Goal: Transaction & Acquisition: Purchase product/service

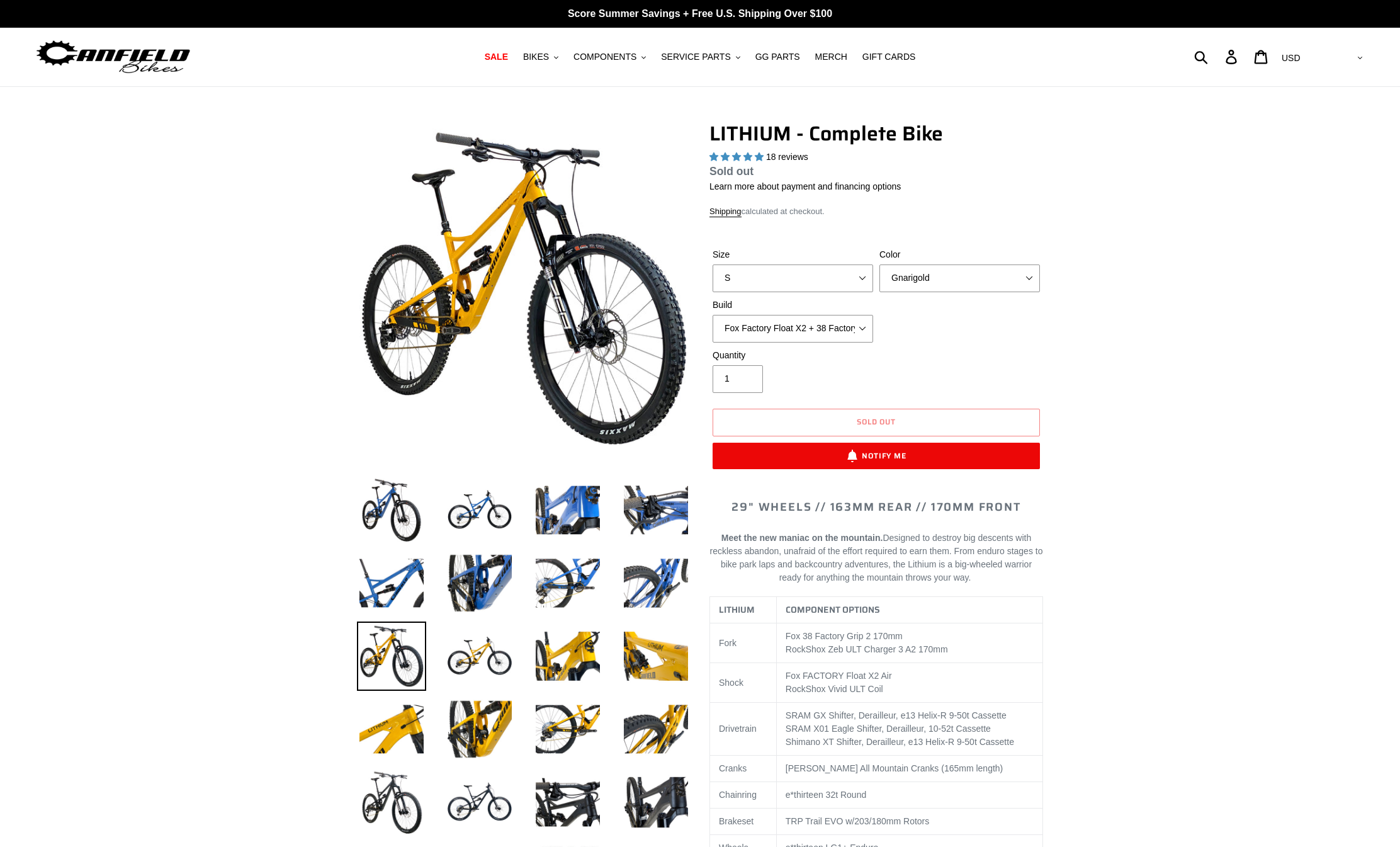
select select "highest-rating"
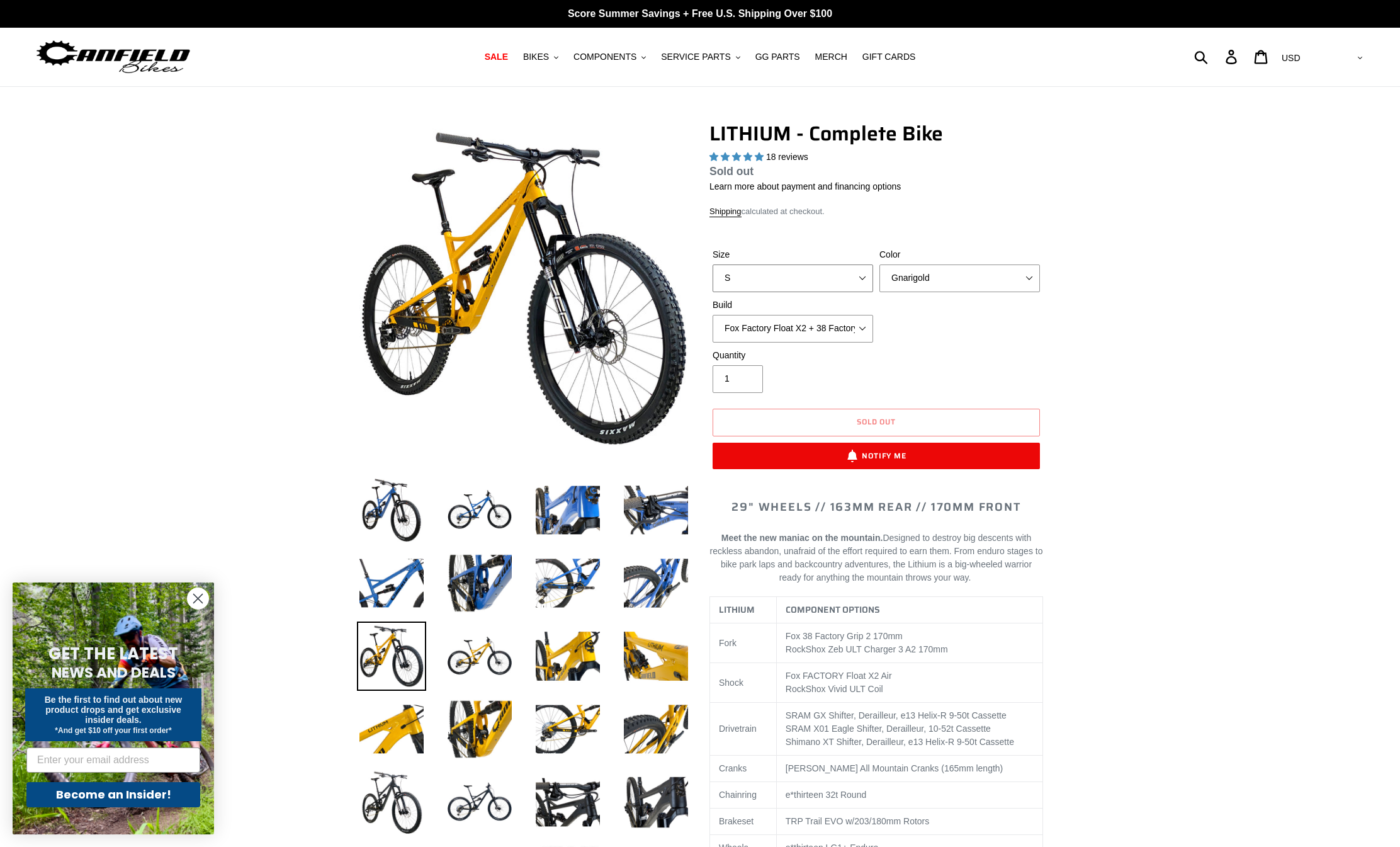
select select "L"
click at [712, 264] on select "S M L XL" at bounding box center [793, 278] width 160 height 28
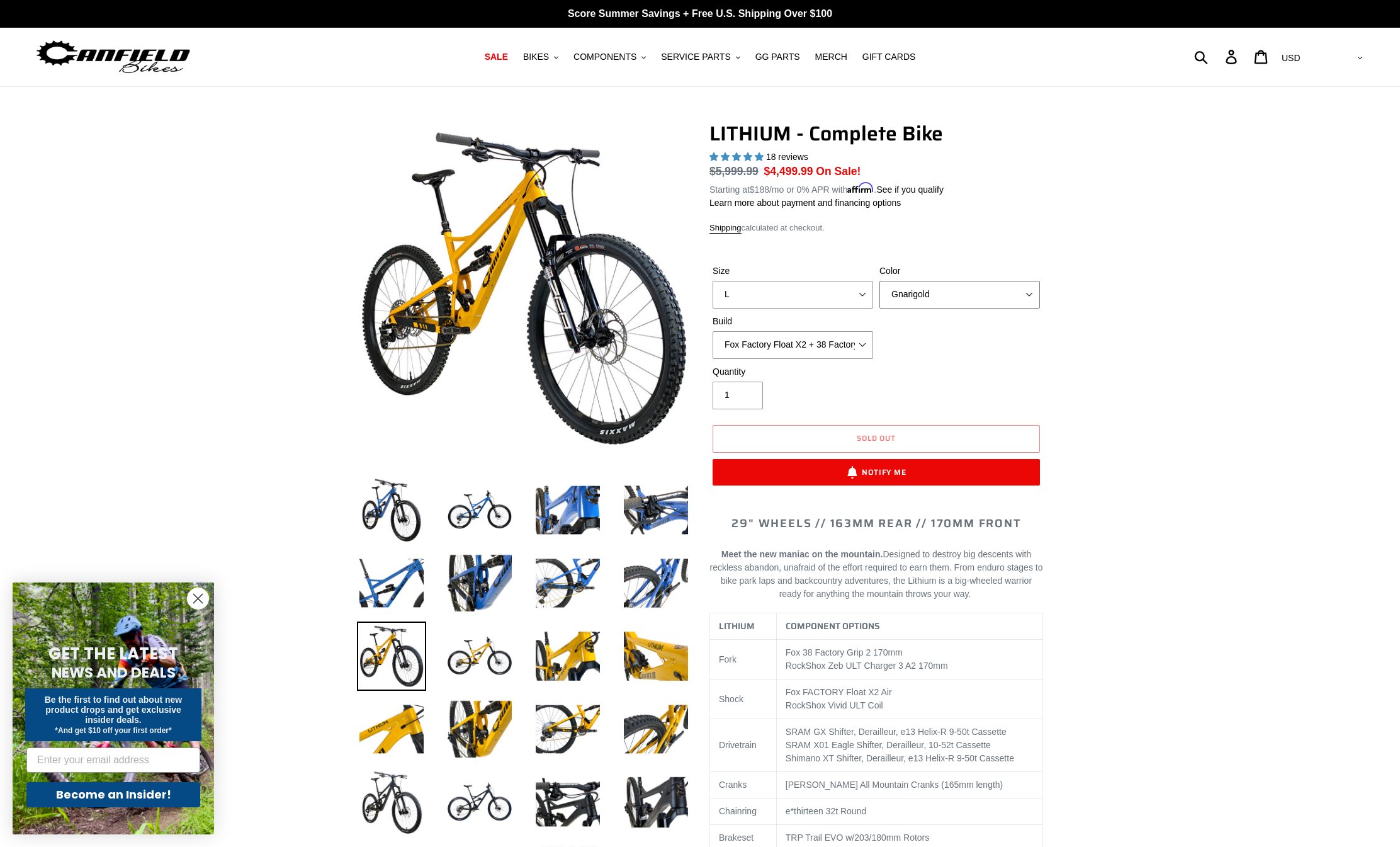
select select "Blue Velvet"
click at [880, 280] on select "Gnarigold Blue Velvet Stealth Black" at bounding box center [960, 294] width 160 height 28
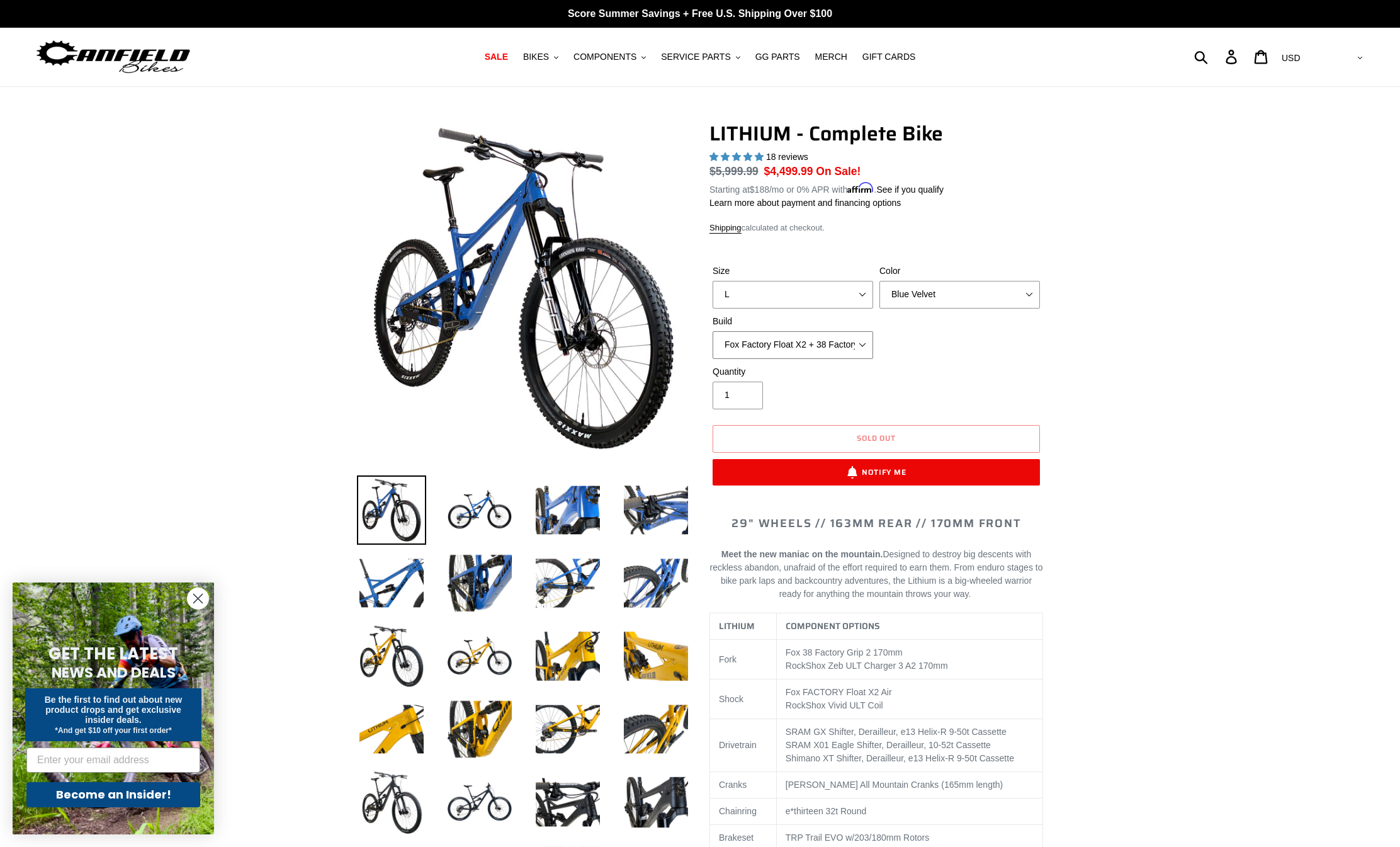
click at [712, 331] on select "Fox Factory Float X2 + 38 Factory Grip 2 170 + SRAM GX Fox Factory Float X2 + 3…" at bounding box center [793, 345] width 160 height 28
click at [915, 345] on div "Size S M L XL Color Gnarigold Blue Velvet Stealth Black Build Fox Factory Float…" at bounding box center [876, 315] width 333 height 101
click at [712, 331] on select "Fox Factory Float X2 + 38 Factory Grip 2 170 + SRAM GX Fox Factory Float X2 + 3…" at bounding box center [793, 345] width 160 height 28
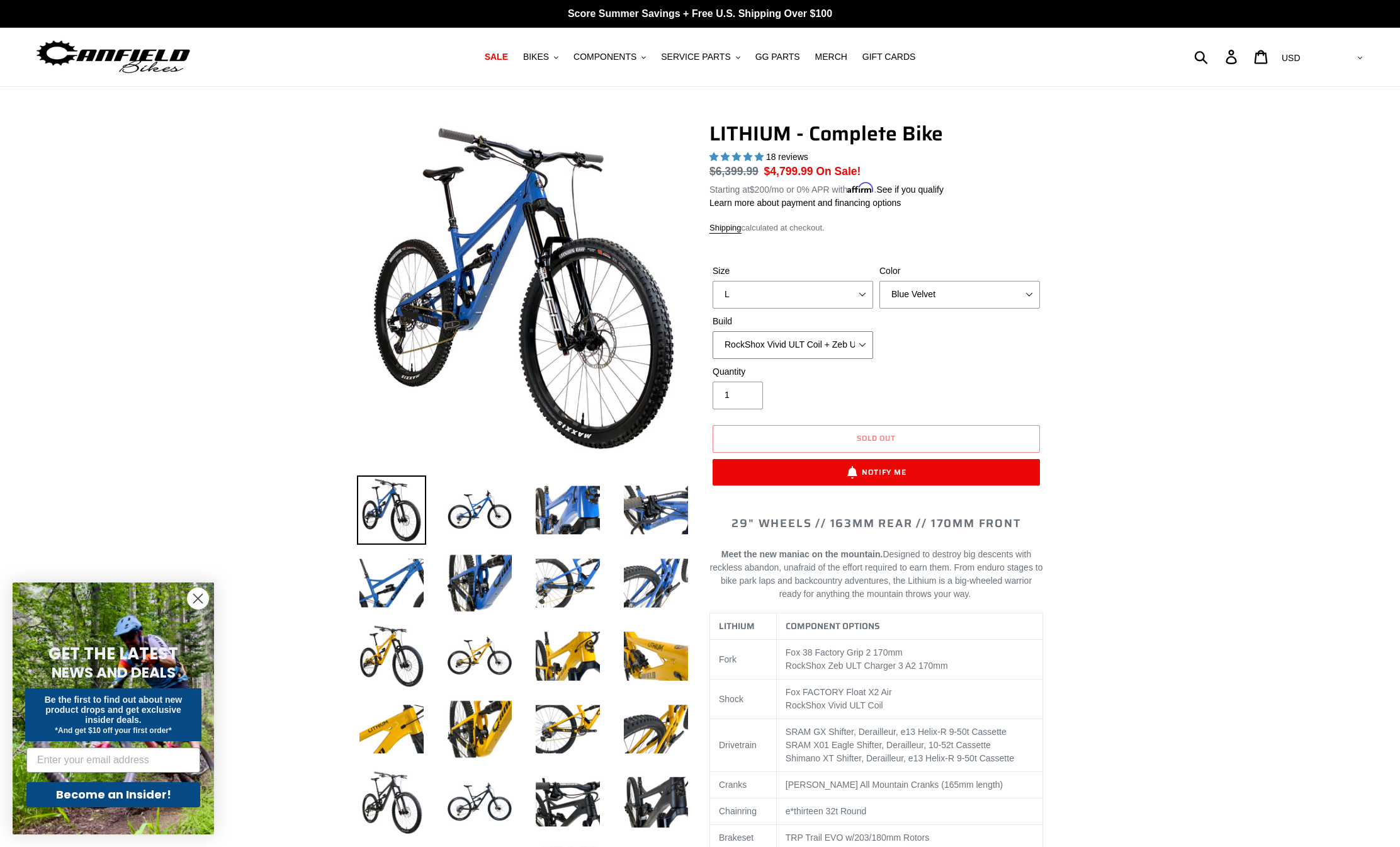
click at [712, 331] on select "Fox Factory Float X2 + 38 Factory Grip 2 170 + SRAM GX Fox Factory Float X2 + 3…" at bounding box center [793, 345] width 160 height 28
select select "Fox Factory Float X2 + 38 Factory Grip 2 170 + Shimano XT"
click at [712, 331] on select "Fox Factory Float X2 + 38 Factory Grip 2 170 + SRAM GX Fox Factory Float X2 + 3…" at bounding box center [793, 345] width 160 height 28
select select "Stealth Black"
click at [880, 280] on select "Gnarigold Blue Velvet Stealth Black" at bounding box center [960, 294] width 160 height 28
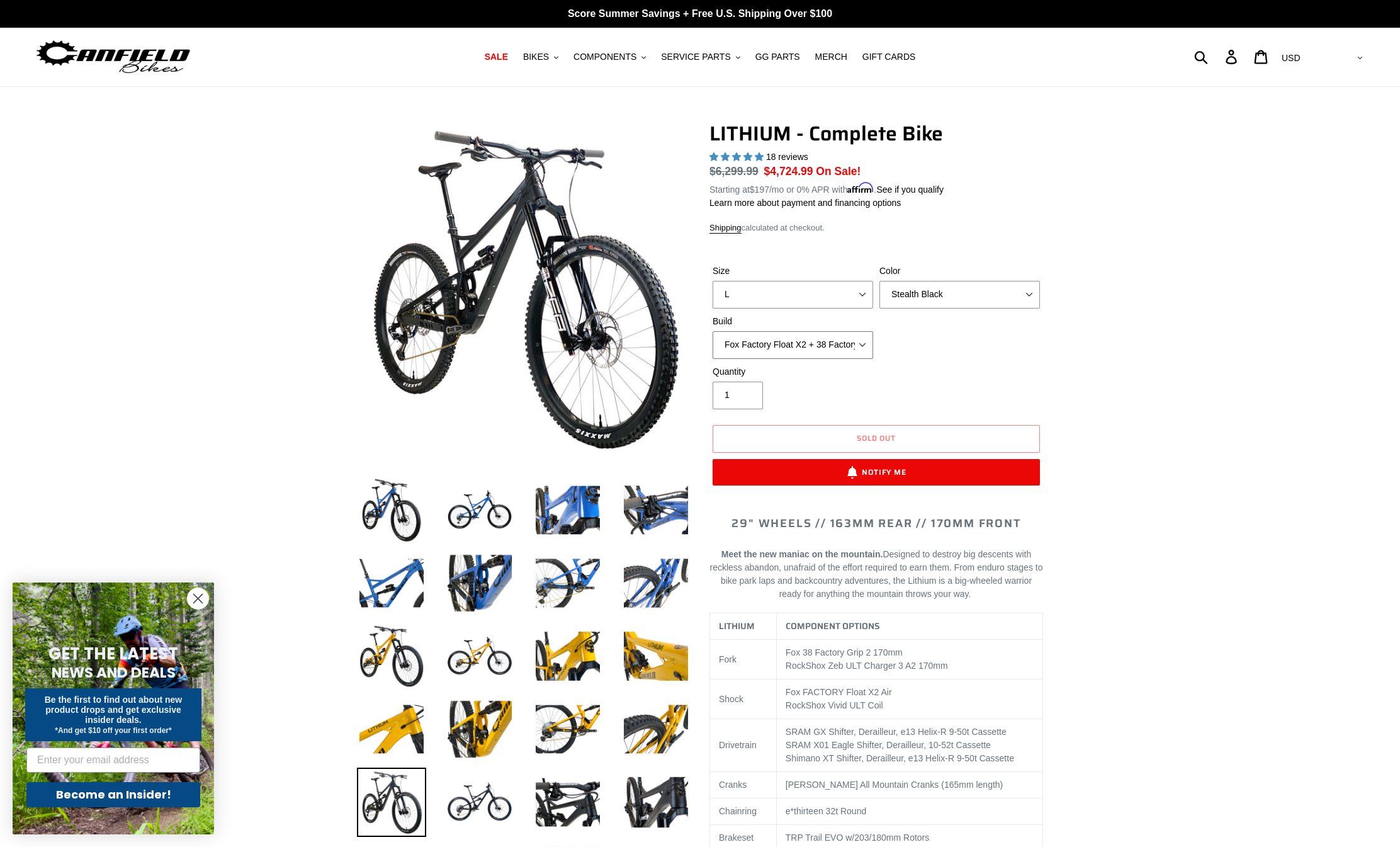
click at [712, 331] on select "Fox Factory Float X2 + 38 Factory Grip 2 170 + SRAM GX Fox Factory Float X2 + 3…" at bounding box center [793, 345] width 160 height 28
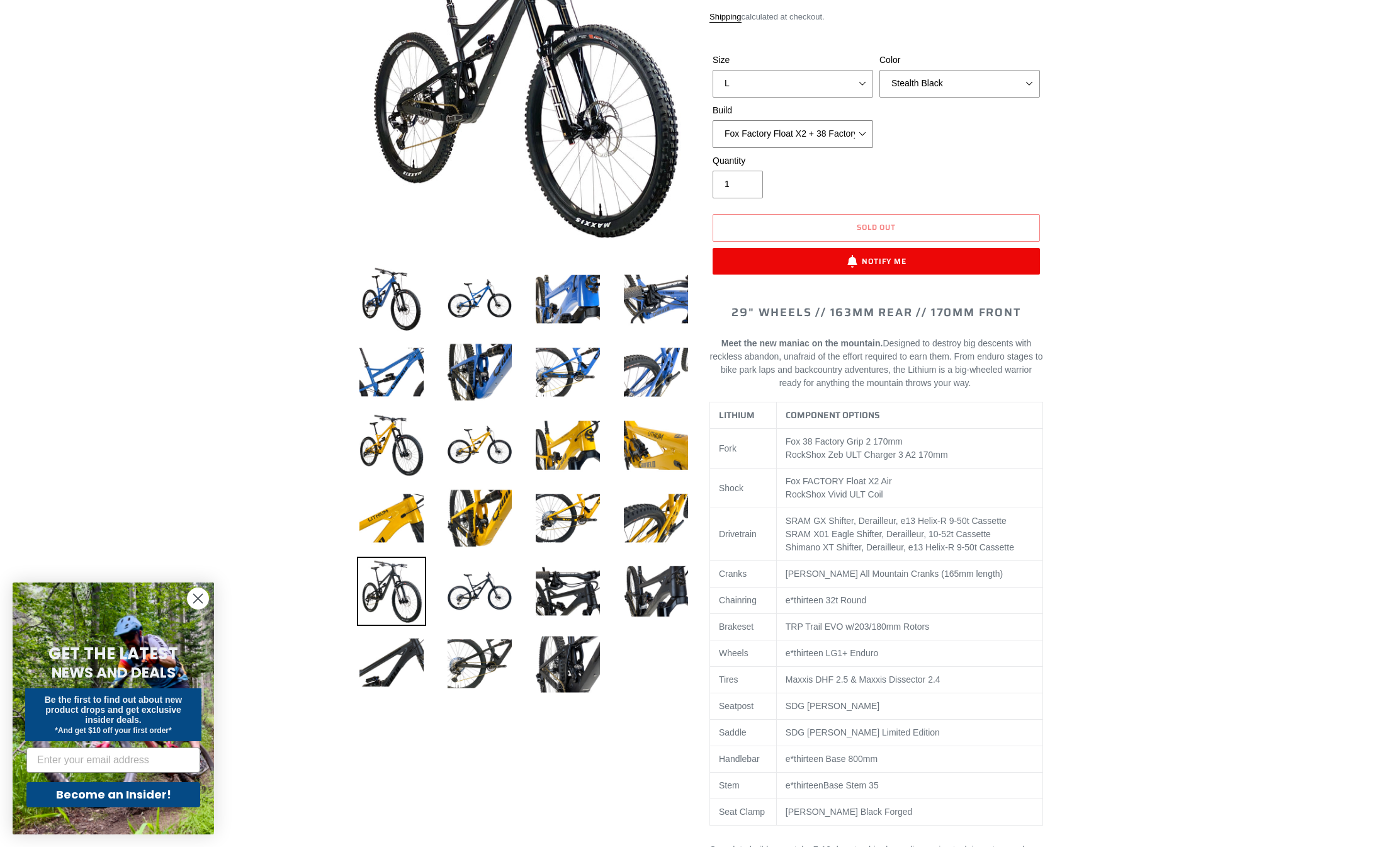
scroll to position [201, 0]
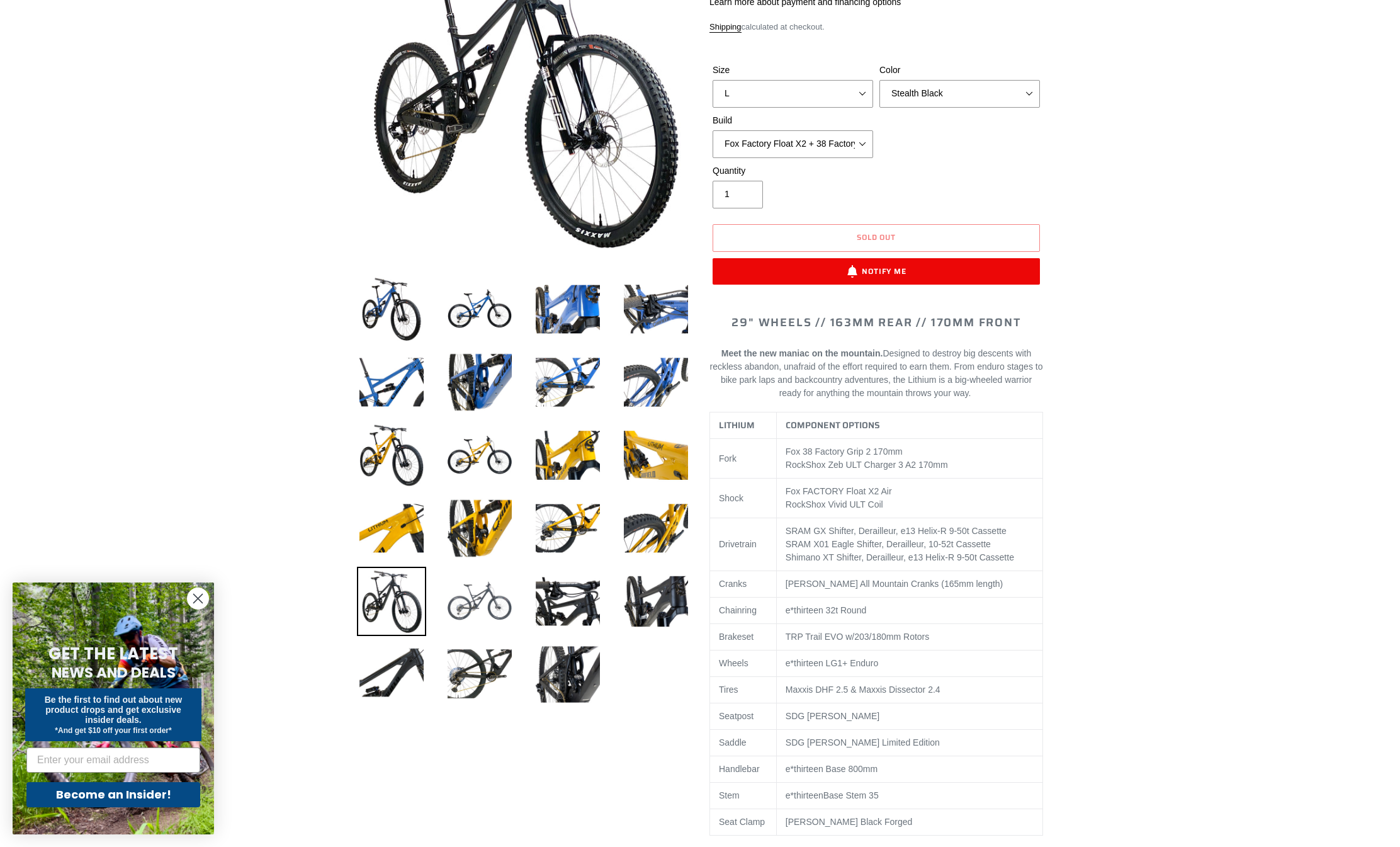
click at [494, 610] on img at bounding box center [479, 601] width 69 height 69
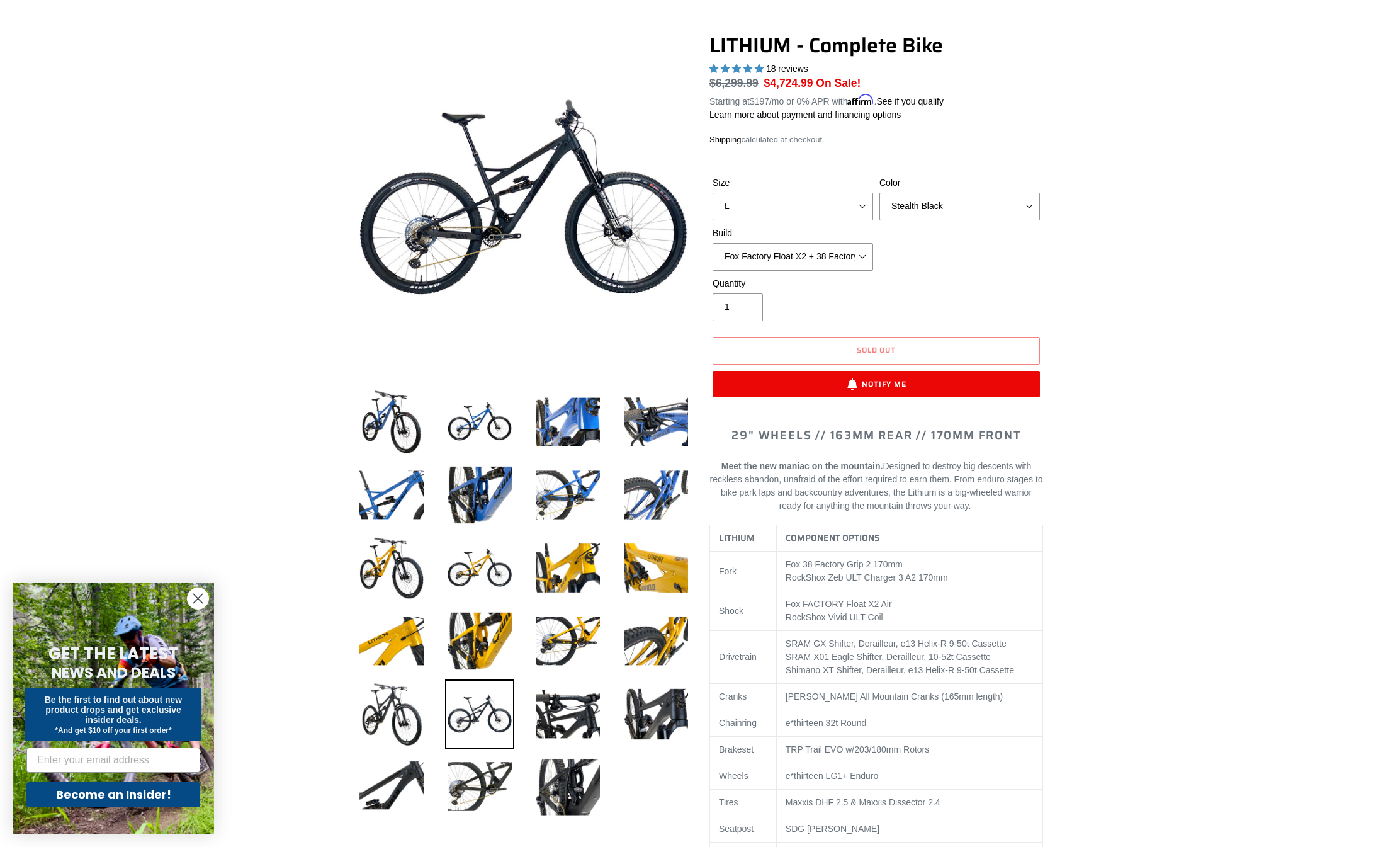
scroll to position [84, 0]
